Goal: Information Seeking & Learning: Learn about a topic

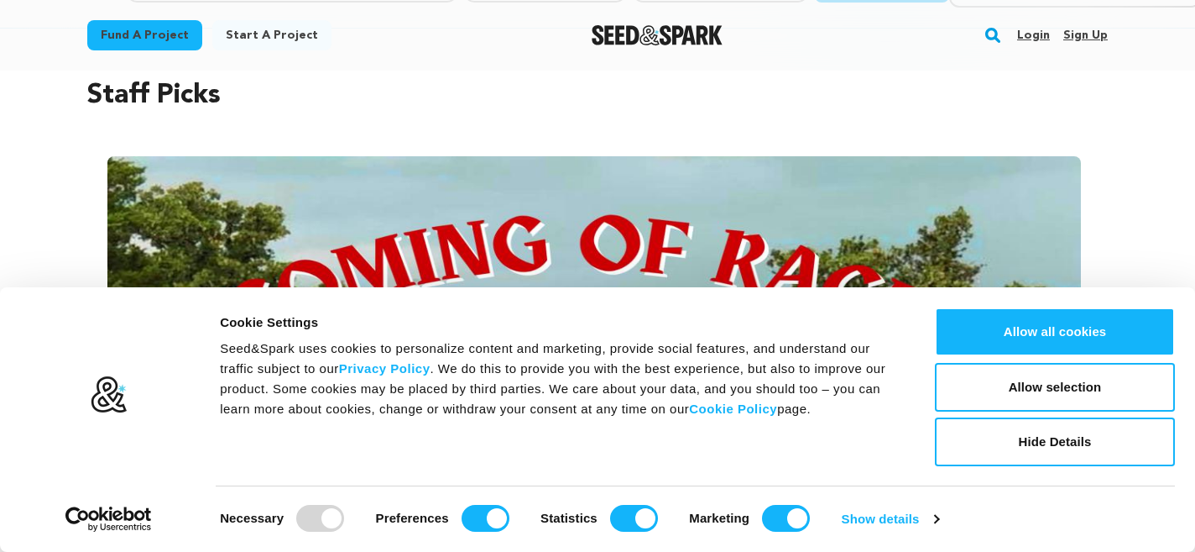
scroll to position [137, 0]
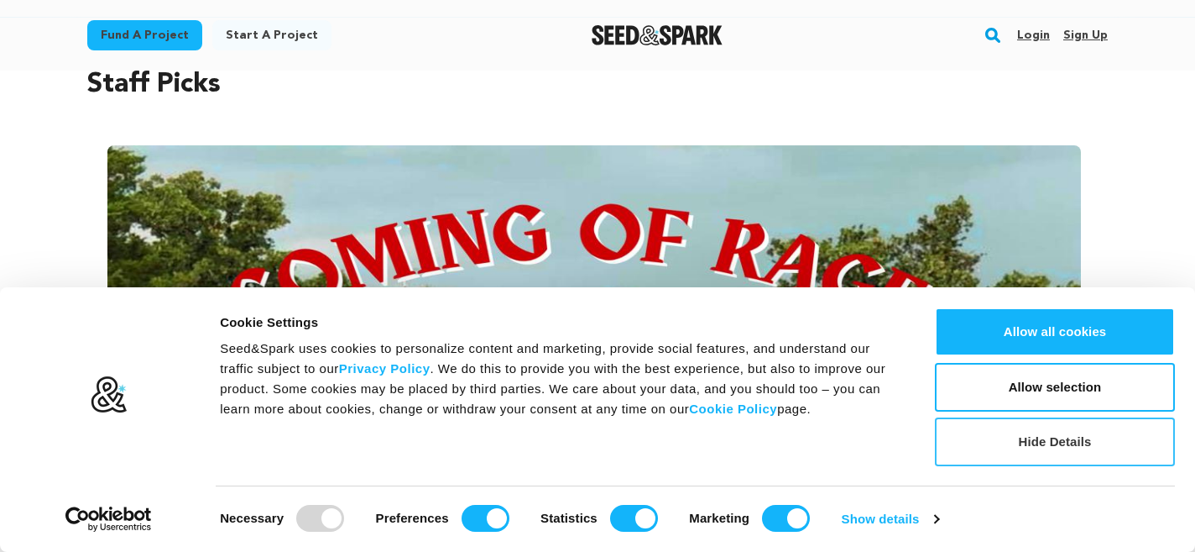
click at [1020, 448] on button "Hide Details" at bounding box center [1055, 441] width 240 height 49
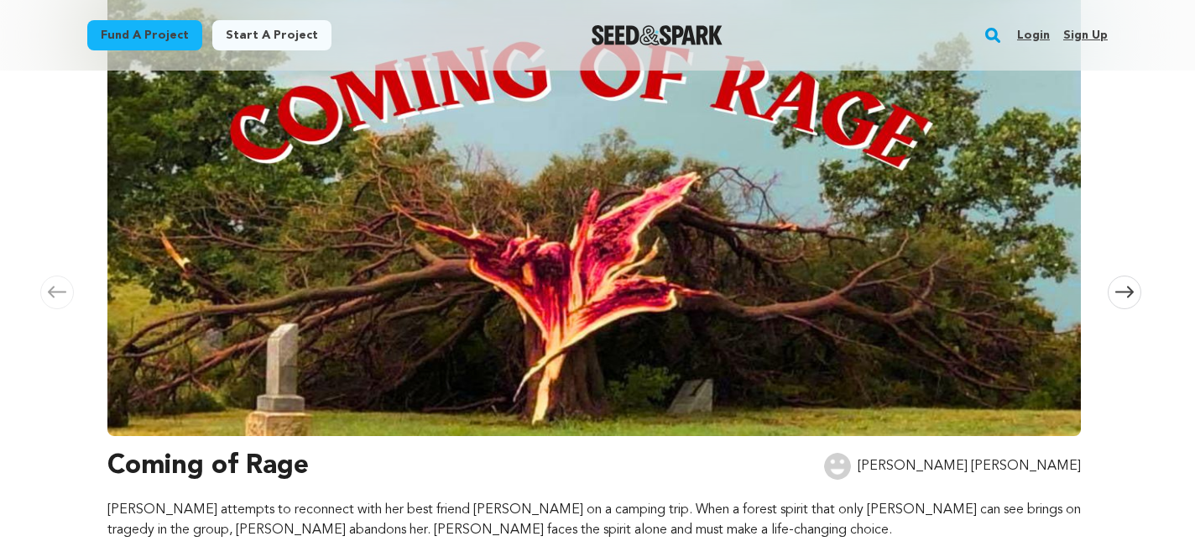
scroll to position [0, 0]
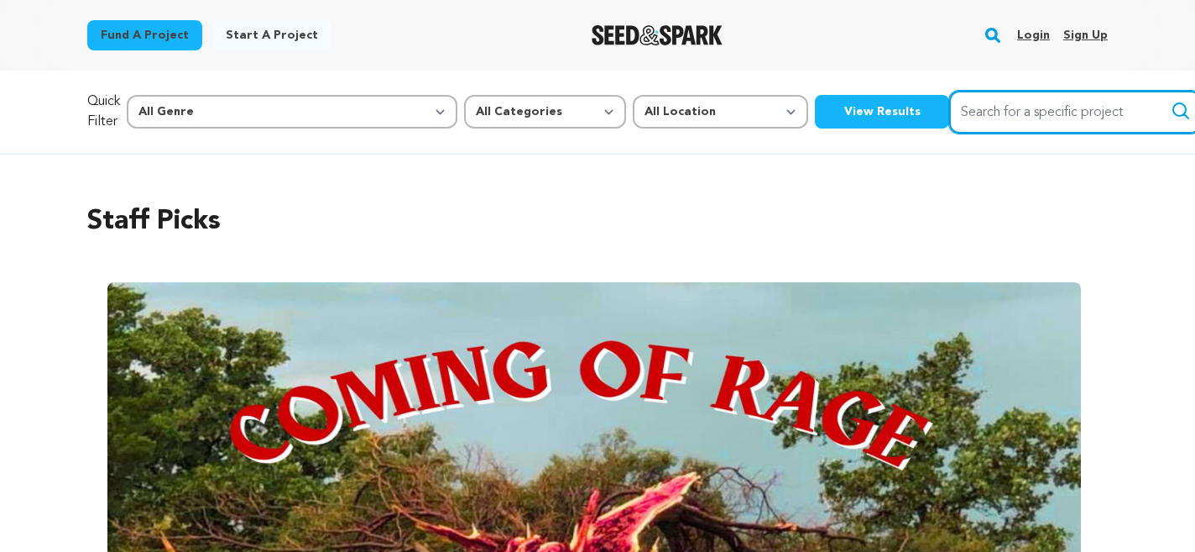
click at [949, 120] on input "Search for a specific project" at bounding box center [1075, 112] width 252 height 43
type input "maya"
click at [1171, 101] on button "Search" at bounding box center [1181, 111] width 20 height 20
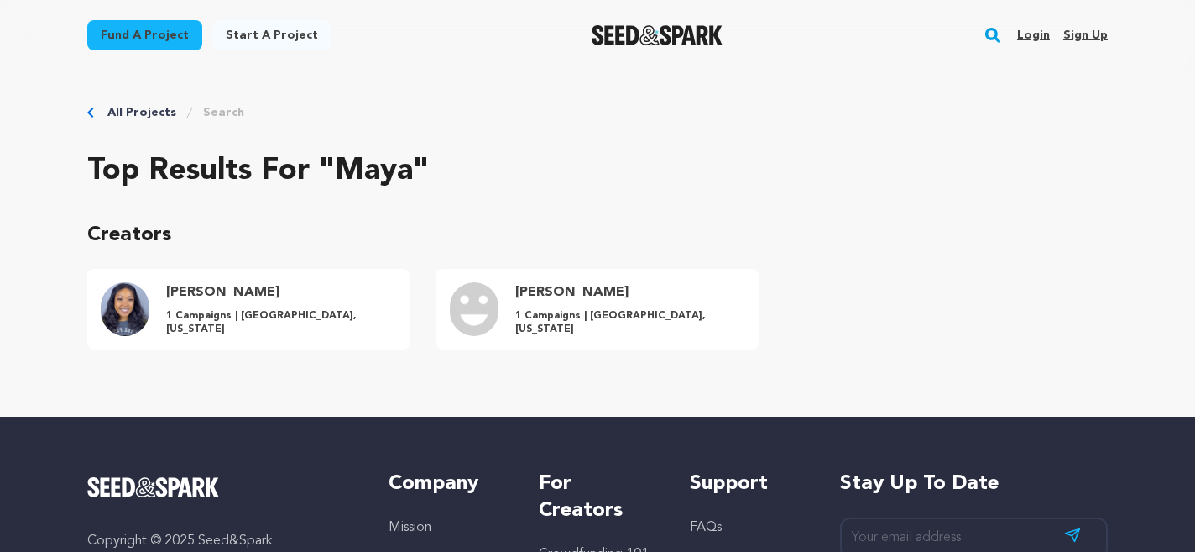
click at [116, 107] on link "All Projects" at bounding box center [141, 112] width 69 height 17
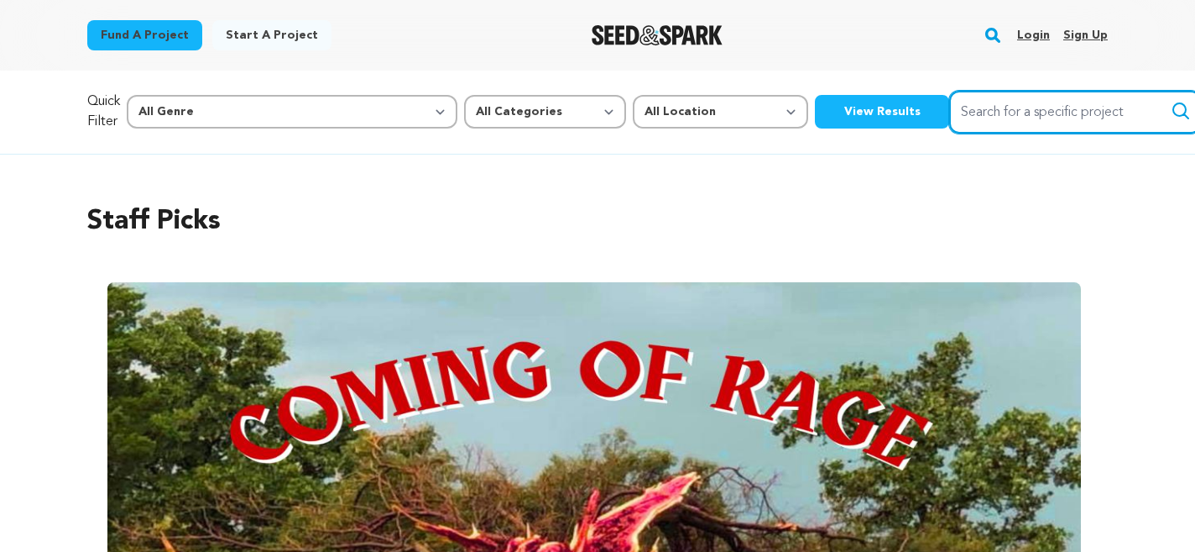
click at [983, 115] on input "Search for a specific project" at bounding box center [1075, 112] width 252 height 43
type input "maya short film"
click at [1171, 101] on button "Search" at bounding box center [1181, 111] width 20 height 20
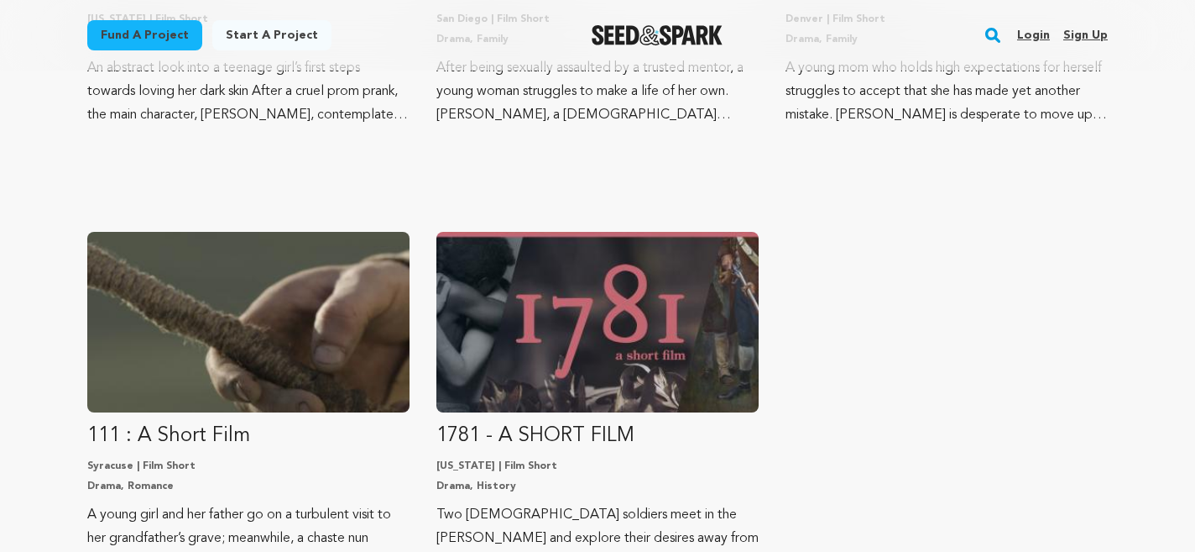
scroll to position [1136, 0]
